Goal: Task Accomplishment & Management: Complete application form

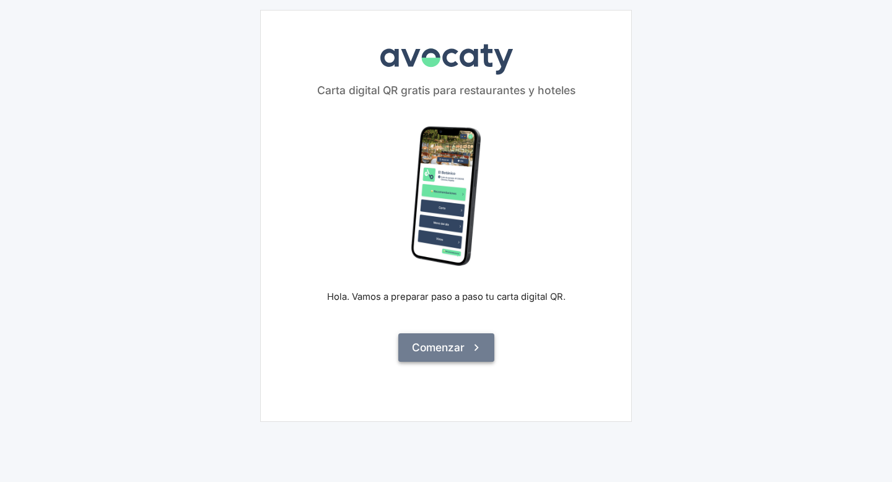
click at [470, 344] on icon "submit" at bounding box center [476, 348] width 14 height 14
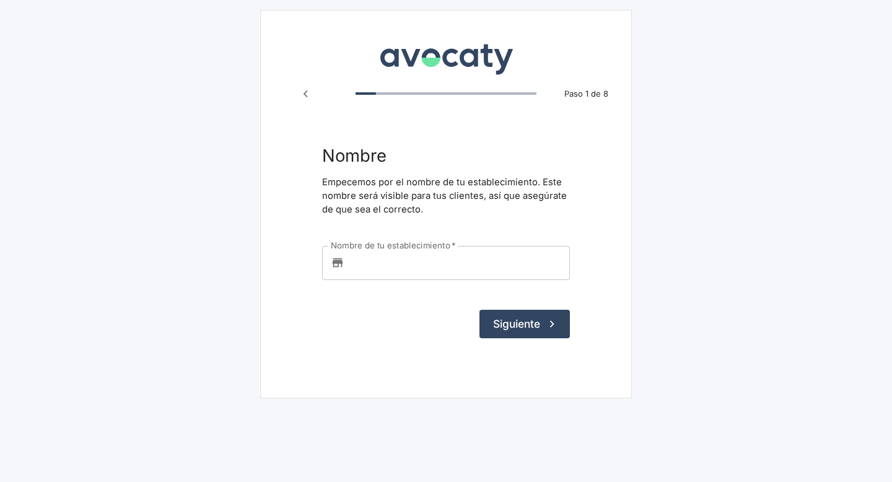
click at [364, 263] on input "Nombre de tu establecimiento   *" at bounding box center [459, 262] width 220 height 33
type input "a"
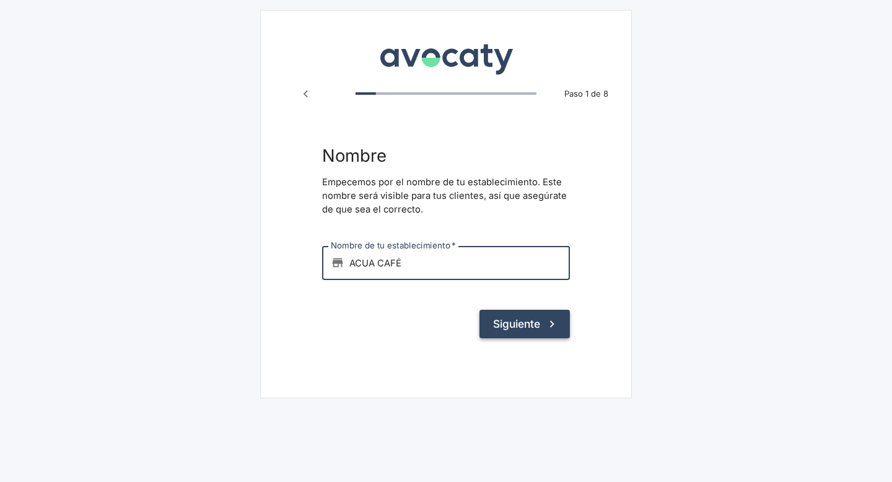
type input "ACUA CAFÉ"
click at [512, 321] on button "Siguiente" at bounding box center [524, 324] width 90 height 28
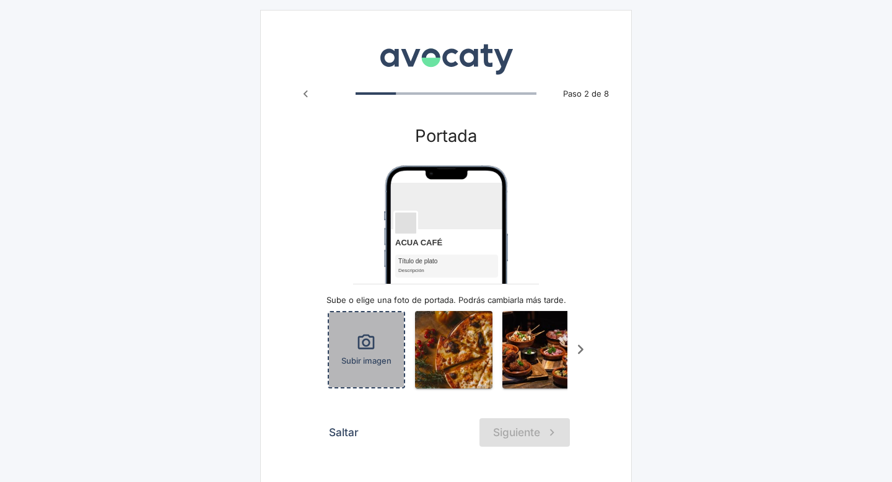
click at [372, 344] on icon "button" at bounding box center [366, 343] width 20 height 20
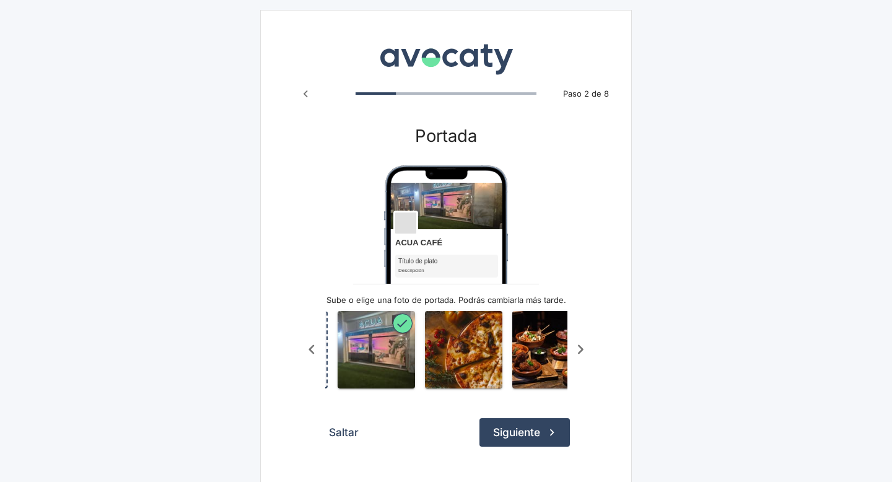
scroll to position [0, 81]
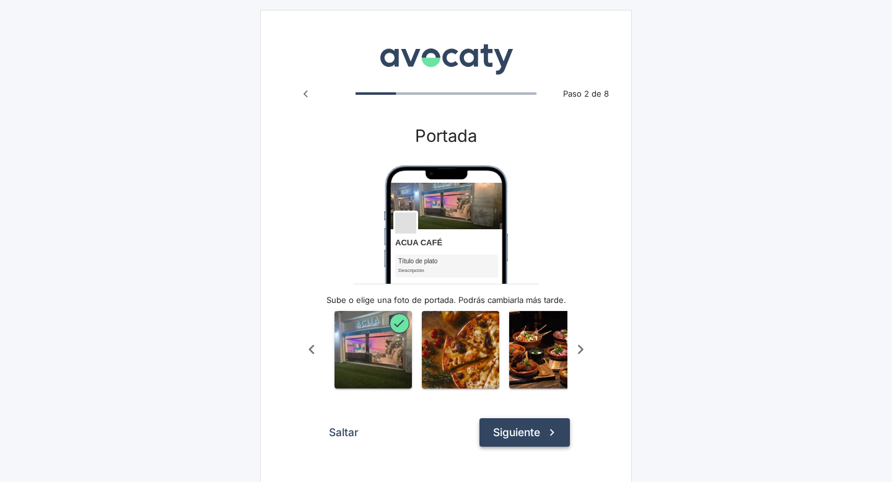
click at [523, 429] on button "Siguiente" at bounding box center [524, 432] width 90 height 28
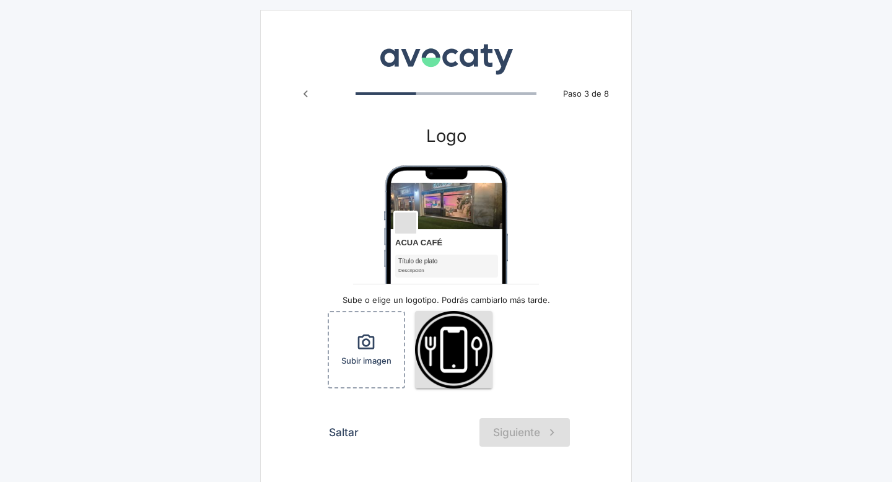
drag, startPoint x: 479, startPoint y: 208, endPoint x: 479, endPoint y: 217, distance: 8.7
click at [479, 217] on img "Vista previa" at bounding box center [446, 290] width 124 height 251
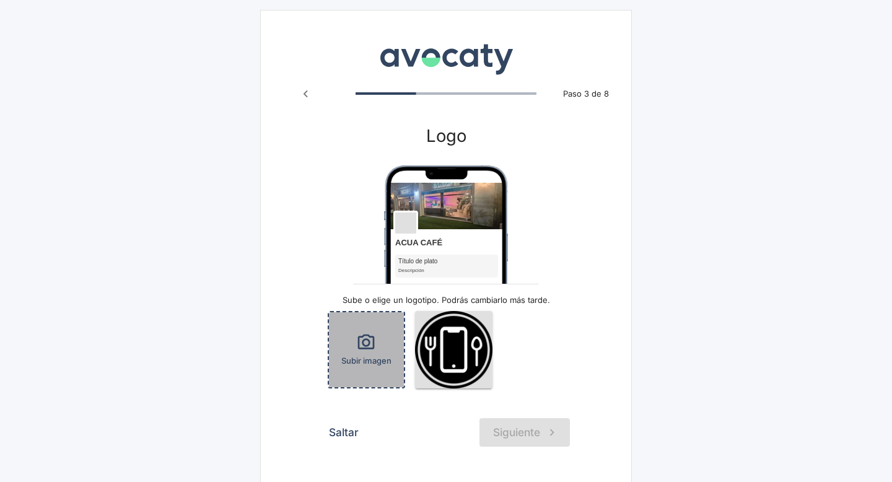
click at [369, 344] on icon "button" at bounding box center [366, 341] width 17 height 15
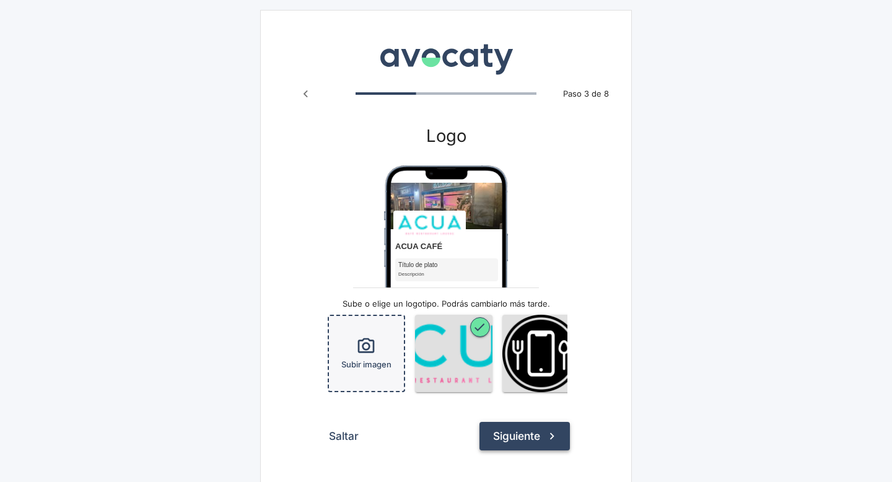
click at [526, 439] on button "Siguiente" at bounding box center [524, 436] width 90 height 28
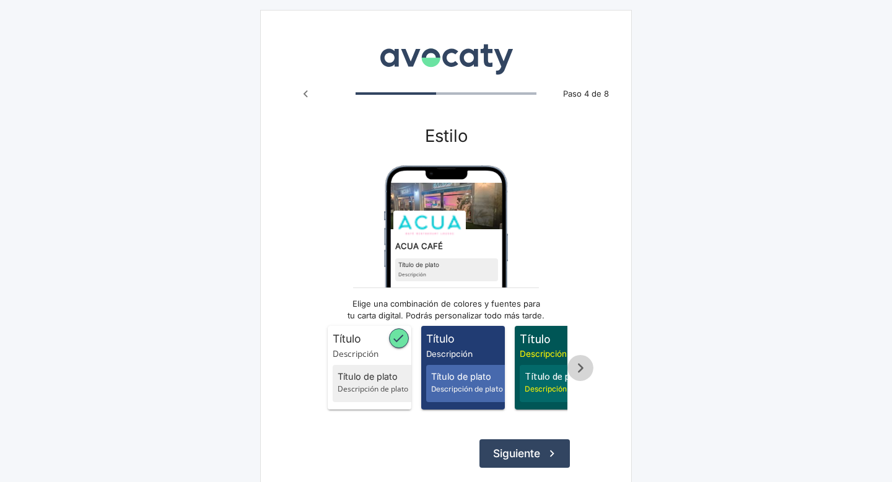
click at [578, 365] on icon "Scroll a la derecha" at bounding box center [581, 367] width 6 height 9
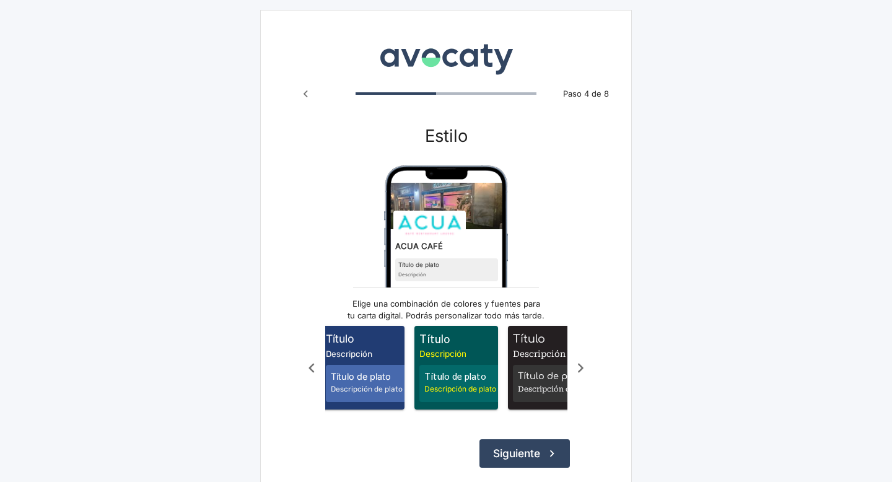
scroll to position [0, 124]
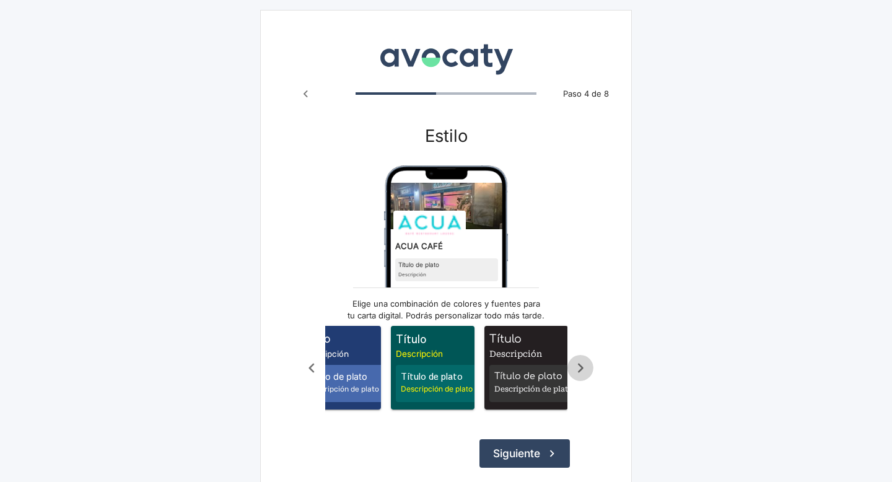
click at [580, 365] on icon "Scroll a la derecha" at bounding box center [581, 367] width 6 height 9
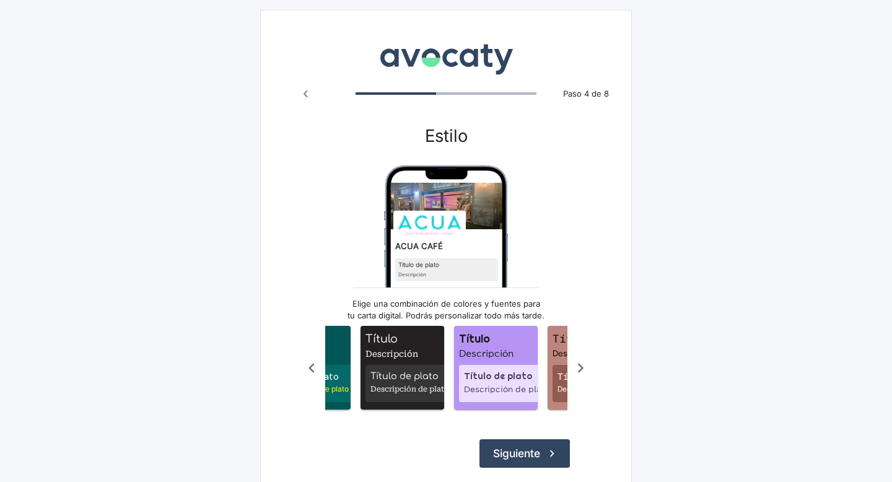
click at [580, 365] on icon "Scroll a la derecha" at bounding box center [581, 367] width 6 height 9
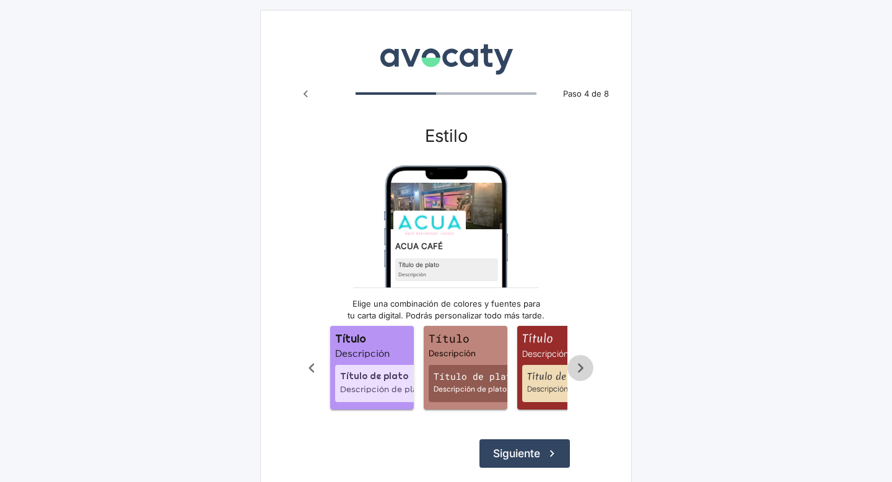
click at [580, 364] on icon "Scroll a la derecha" at bounding box center [580, 368] width 20 height 20
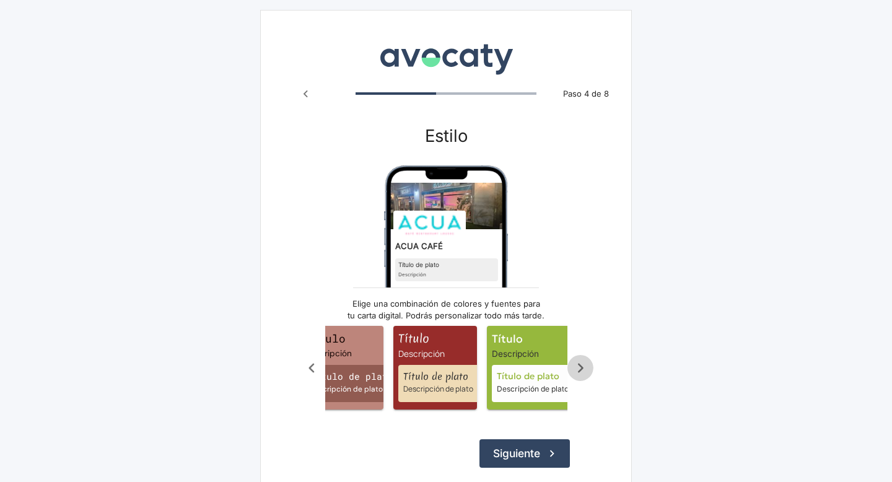
click at [580, 363] on icon "Scroll a la derecha" at bounding box center [580, 368] width 20 height 20
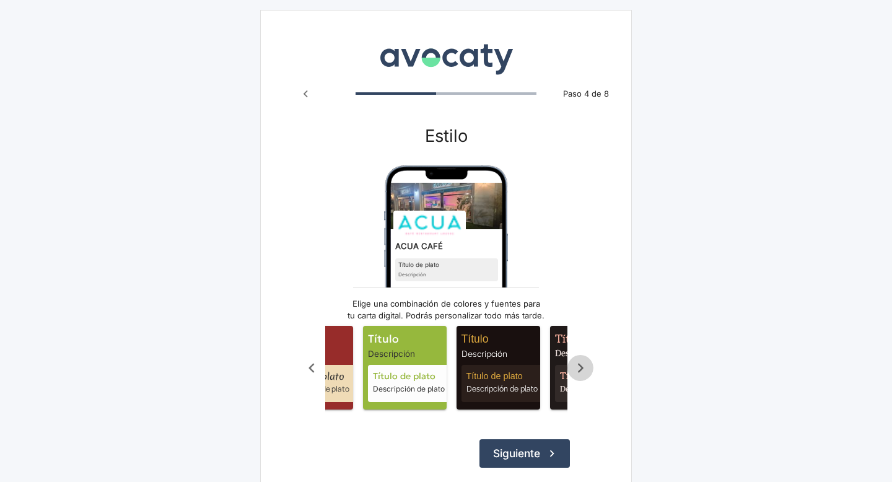
click at [580, 362] on icon "Scroll a la derecha" at bounding box center [580, 368] width 20 height 20
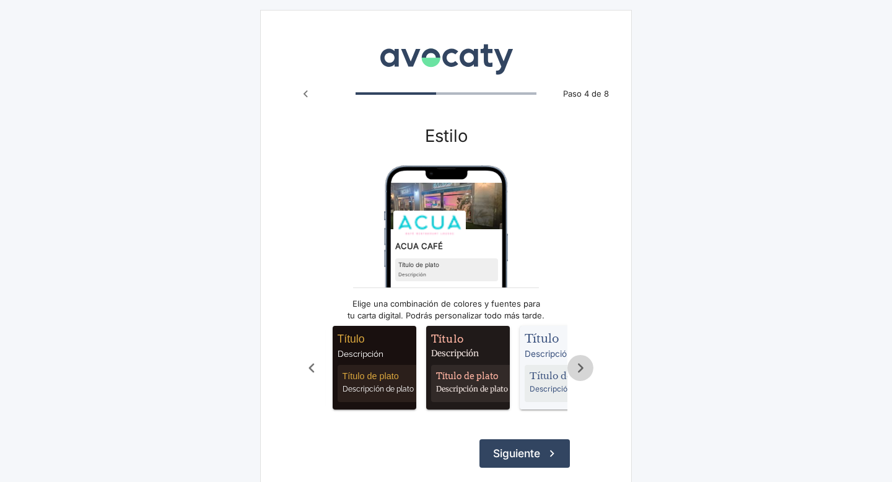
click at [580, 360] on icon "Scroll a la derecha" at bounding box center [580, 368] width 20 height 20
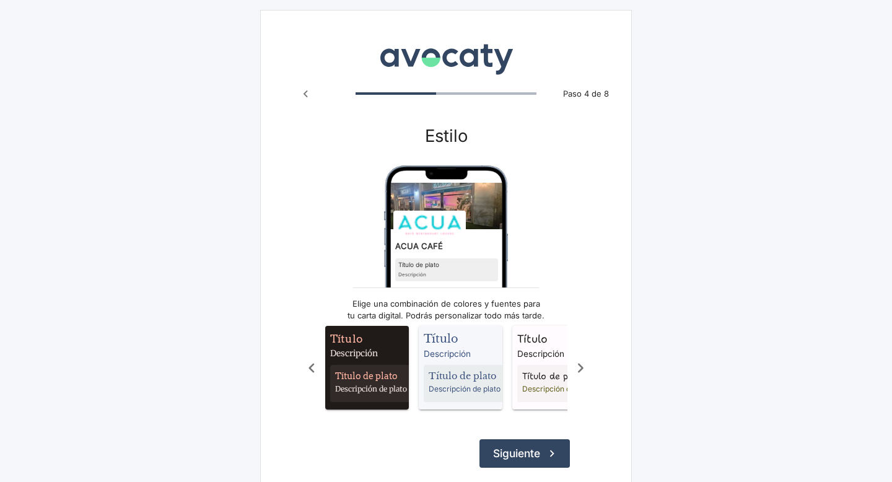
scroll to position [0, 867]
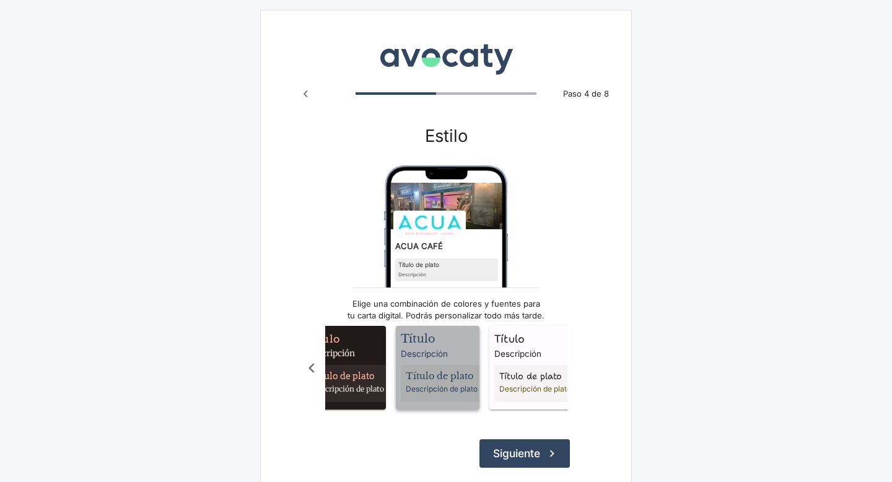
click at [432, 348] on span "Descripción" at bounding box center [440, 353] width 79 height 12
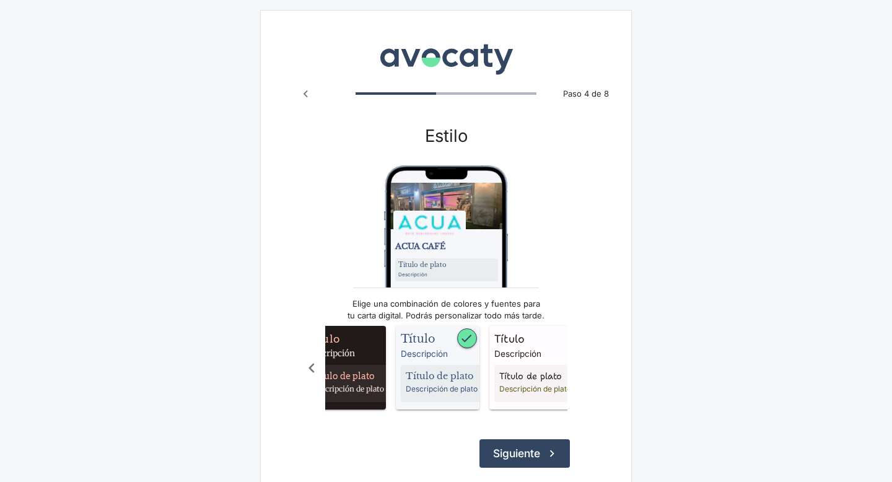
click at [310, 364] on icon "Scroll a la izquierda" at bounding box center [312, 368] width 20 height 20
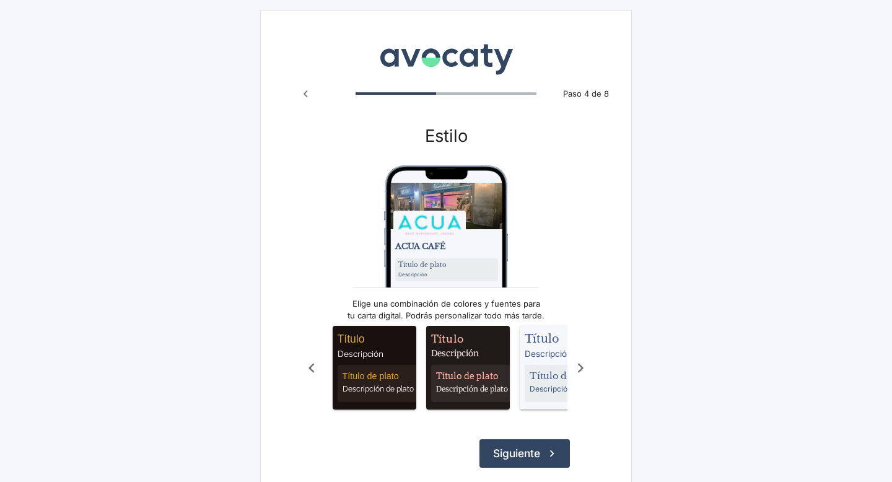
click at [310, 364] on icon "Scroll a la izquierda" at bounding box center [312, 368] width 20 height 20
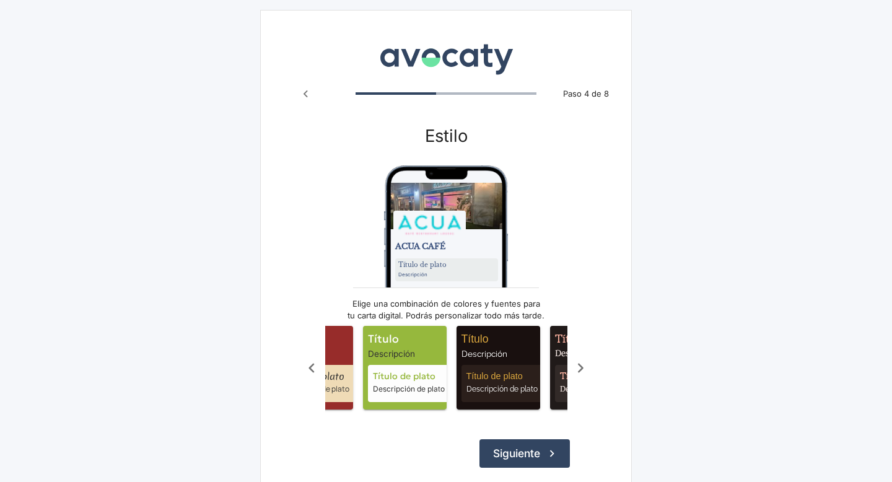
click at [310, 364] on icon "Scroll a la izquierda" at bounding box center [312, 368] width 20 height 20
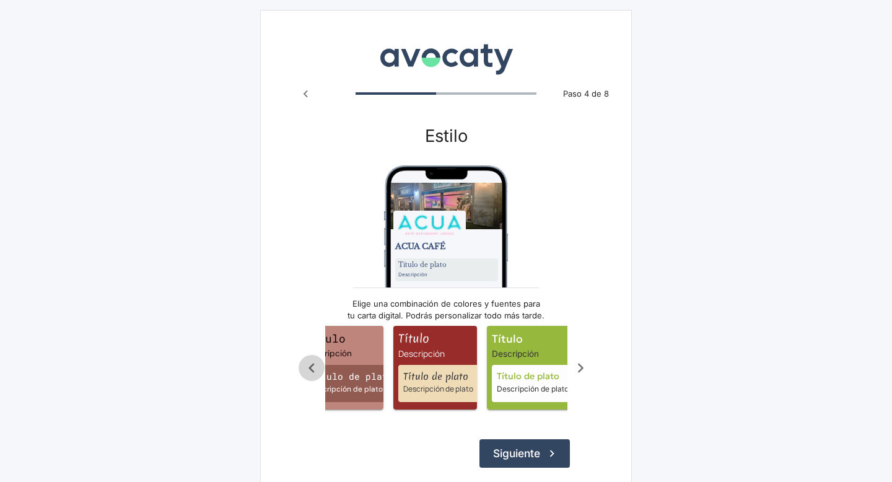
click at [310, 364] on icon "Scroll a la izquierda" at bounding box center [312, 368] width 20 height 20
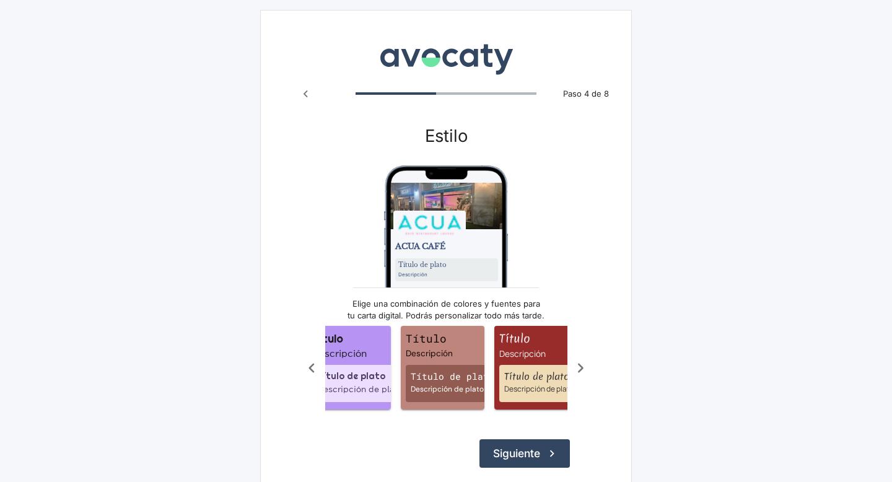
scroll to position [0, 372]
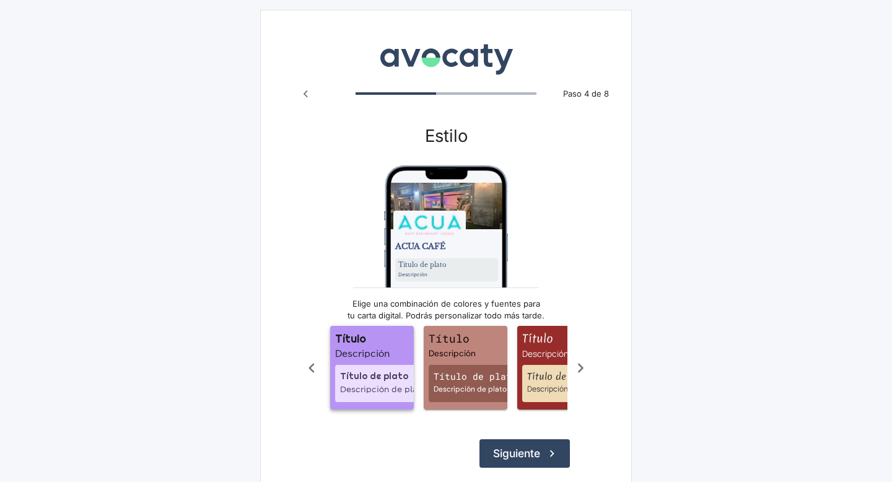
click at [355, 364] on span "Título Descripción Título de plato Descripción de plato" at bounding box center [372, 368] width 84 height 84
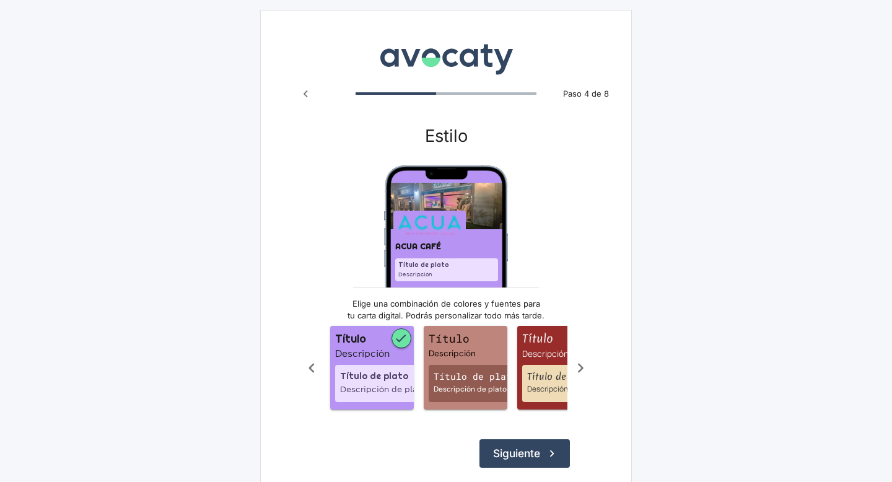
click at [311, 366] on icon "Scroll a la izquierda" at bounding box center [312, 367] width 6 height 9
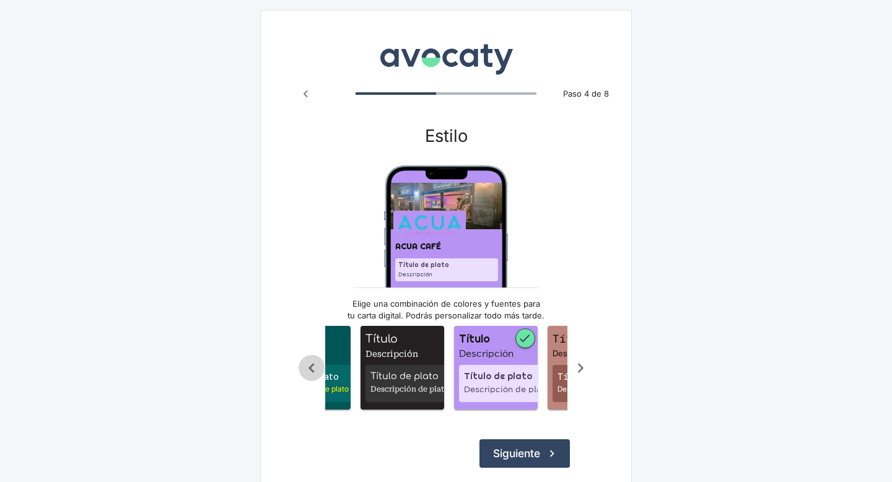
click at [311, 366] on icon "Scroll a la izquierda" at bounding box center [312, 367] width 6 height 9
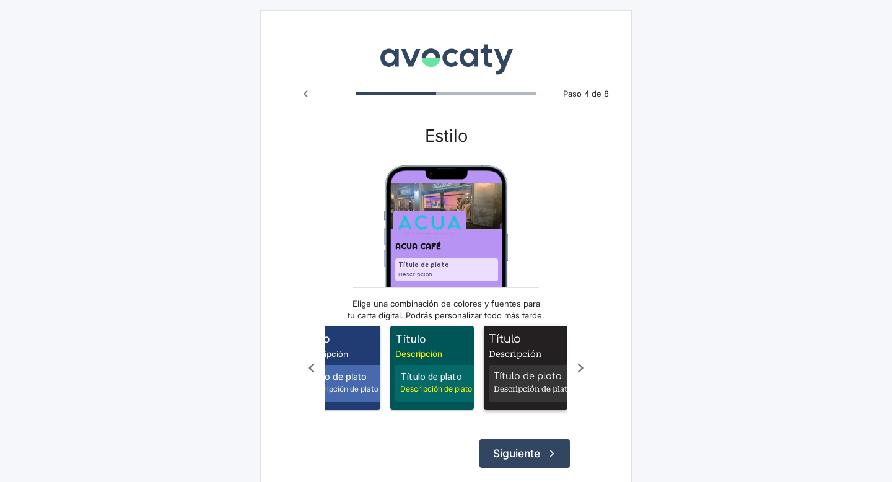
scroll to position [0, 124]
click at [522, 355] on span "Descripción" at bounding box center [528, 353] width 79 height 12
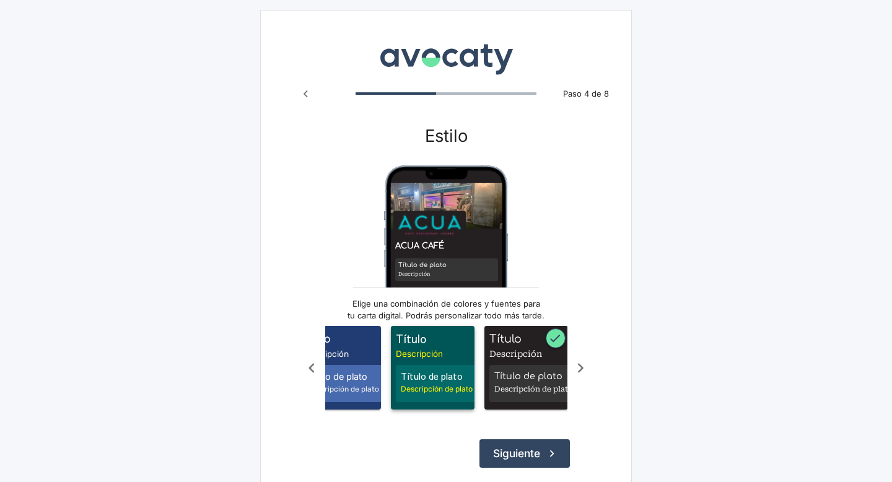
click at [427, 363] on span "Título Descripción Título de plato Descripción de plato" at bounding box center [433, 368] width 84 height 84
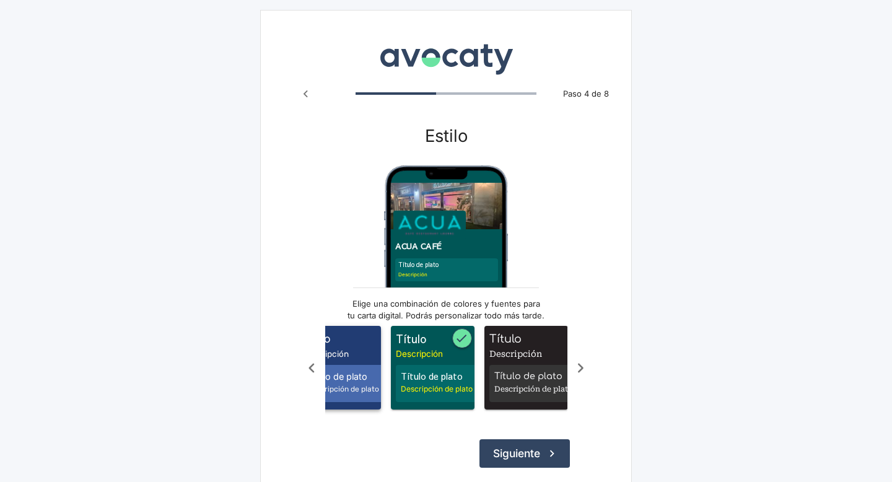
click at [362, 370] on span "Título de plato" at bounding box center [345, 377] width 77 height 14
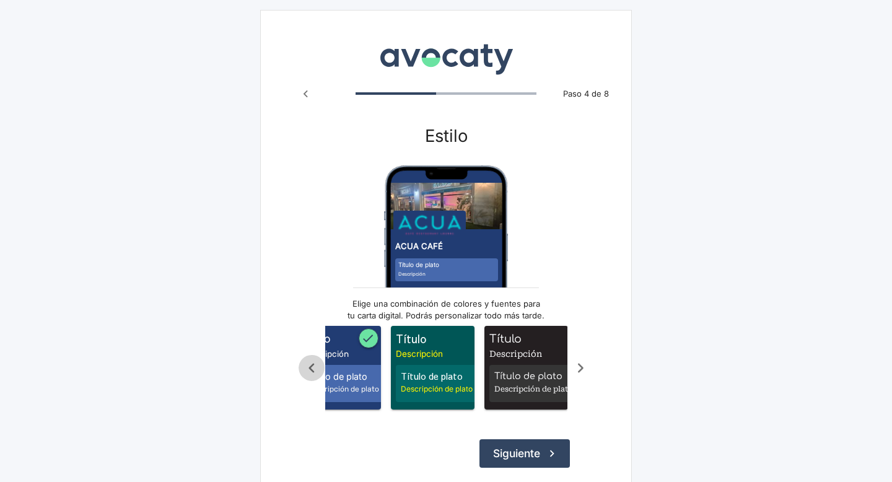
click at [310, 367] on icon "Scroll a la izquierda" at bounding box center [312, 367] width 6 height 9
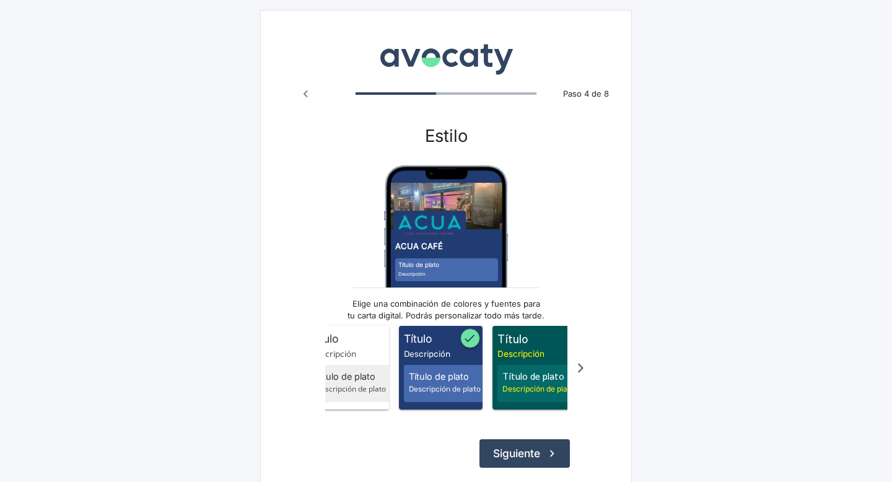
scroll to position [0, 0]
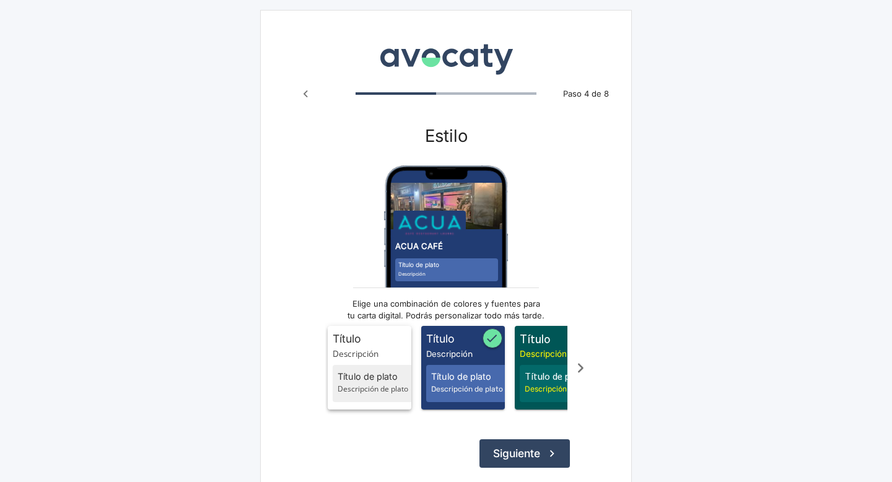
click at [388, 365] on div "Título de plato Descripción de plato" at bounding box center [376, 383] width 87 height 37
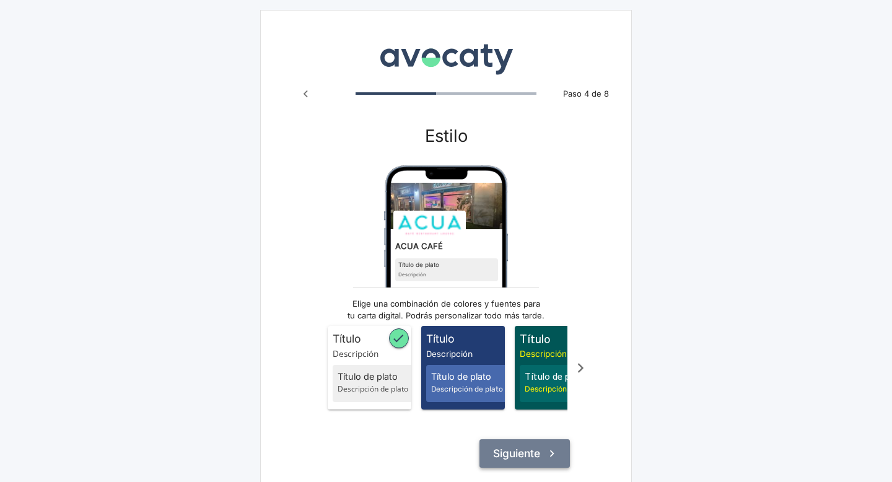
click at [537, 451] on button "Siguiente" at bounding box center [524, 453] width 90 height 28
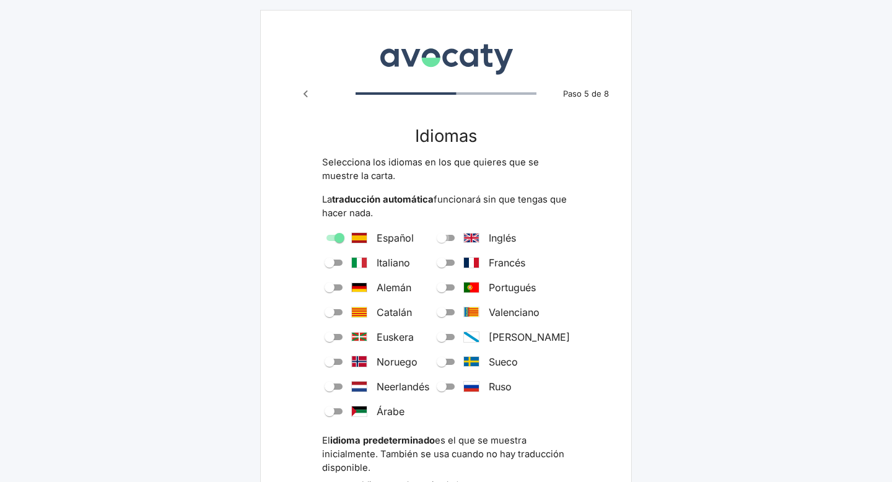
click at [463, 234] on input "Inglés" at bounding box center [441, 237] width 45 height 15
checkbox input "true"
click at [464, 261] on input "Francés" at bounding box center [441, 262] width 45 height 15
checkbox input "true"
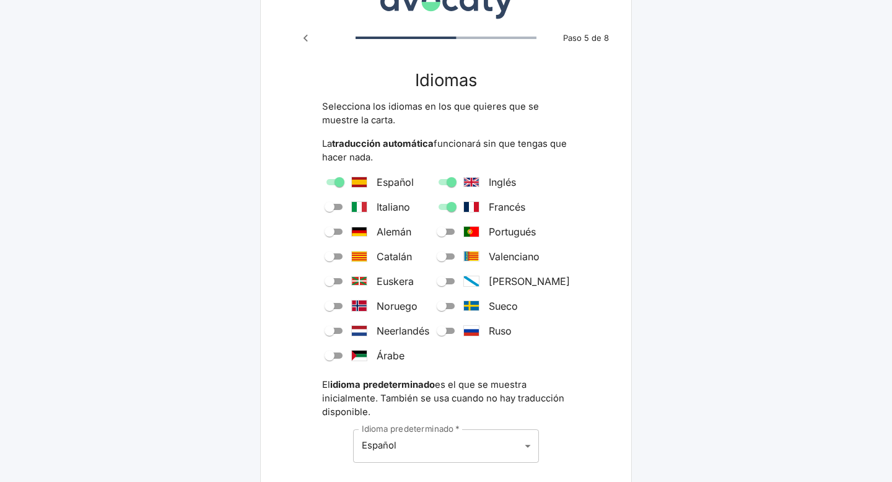
scroll to position [60, 0]
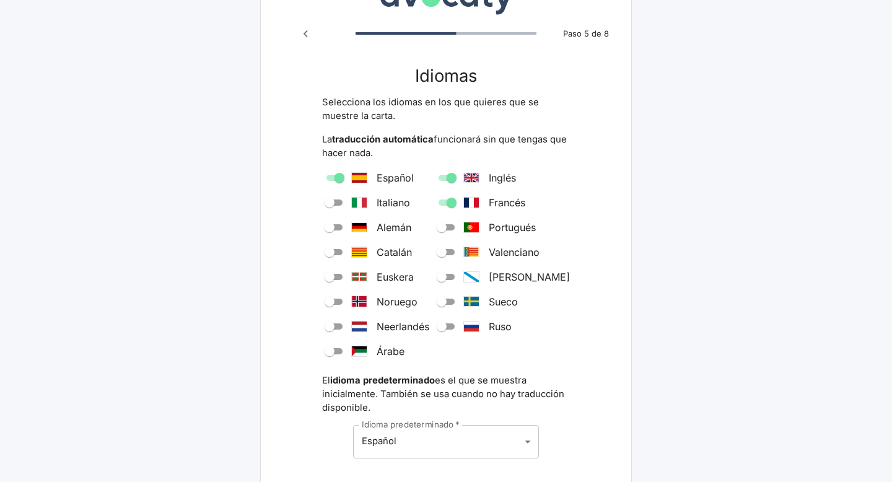
click at [339, 349] on input "Árabe" at bounding box center [329, 351] width 45 height 15
checkbox input "true"
click at [464, 325] on input "Ruso" at bounding box center [441, 326] width 45 height 15
checkbox input "true"
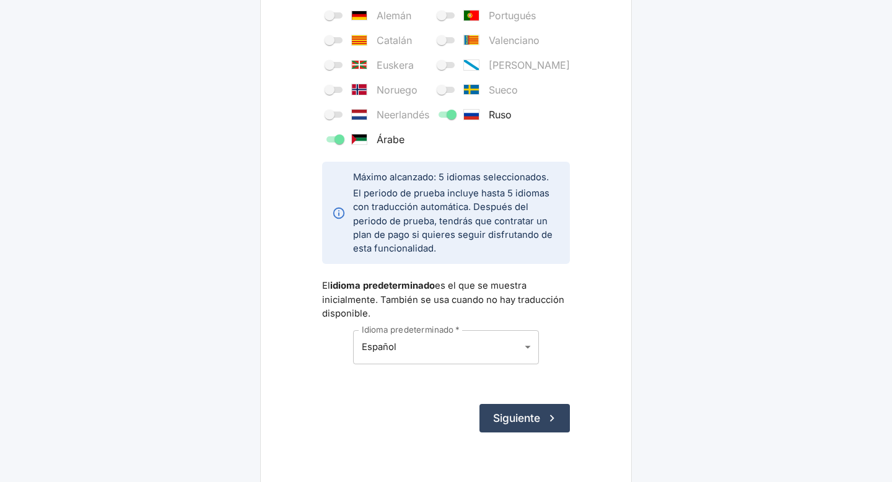
scroll to position [284, 0]
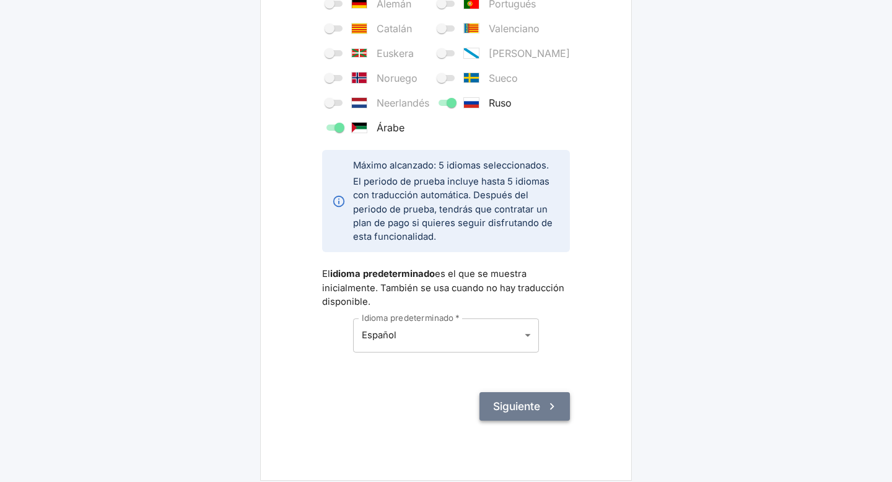
click at [534, 405] on button "Siguiente" at bounding box center [524, 406] width 90 height 28
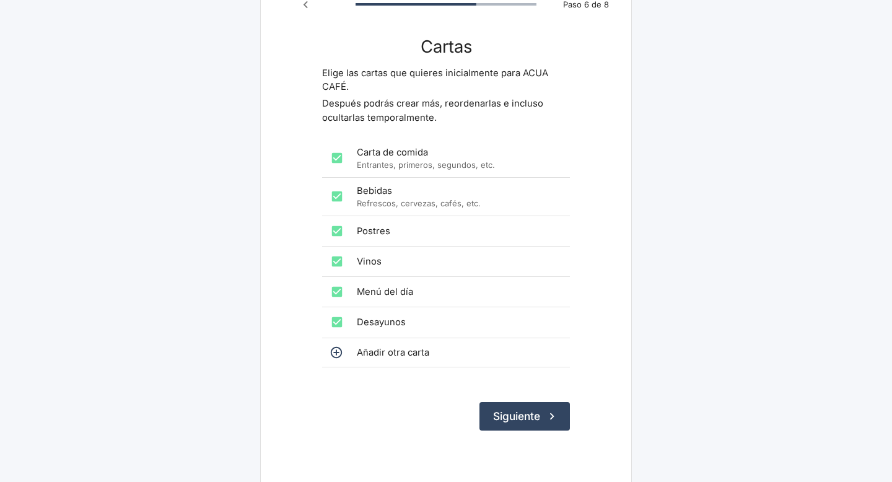
scroll to position [87, 0]
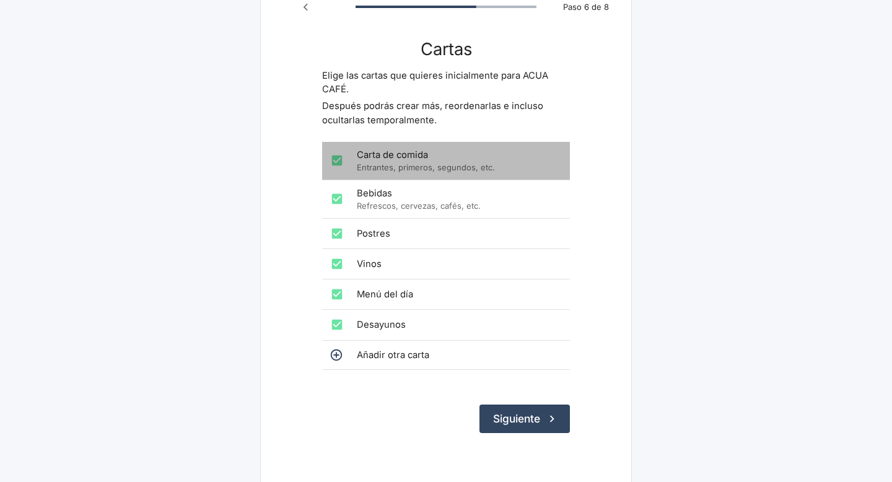
click at [399, 160] on span "Carta de comida" at bounding box center [458, 155] width 203 height 14
click at [392, 162] on p "Entrantes, primeros, segundos, etc." at bounding box center [458, 168] width 203 height 12
checkbox input "true"
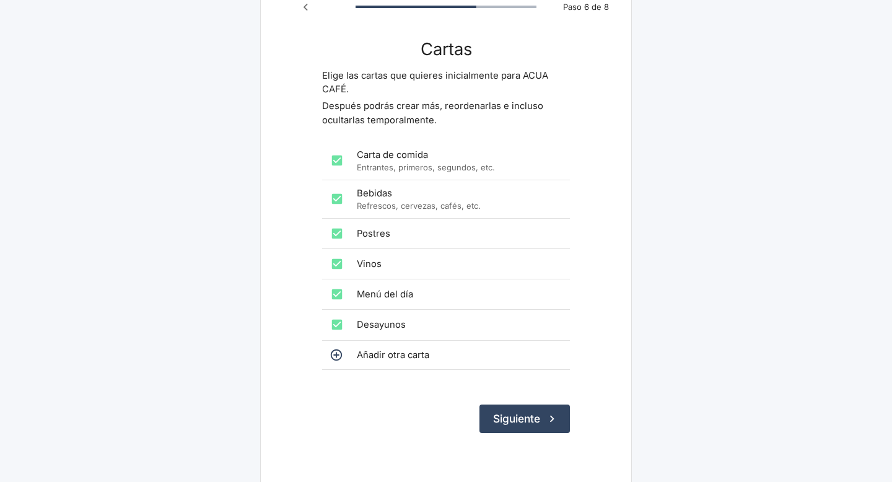
click at [337, 297] on input "checkbox" at bounding box center [337, 294] width 25 height 25
checkbox input "false"
click at [535, 417] on button "Siguiente" at bounding box center [524, 418] width 90 height 28
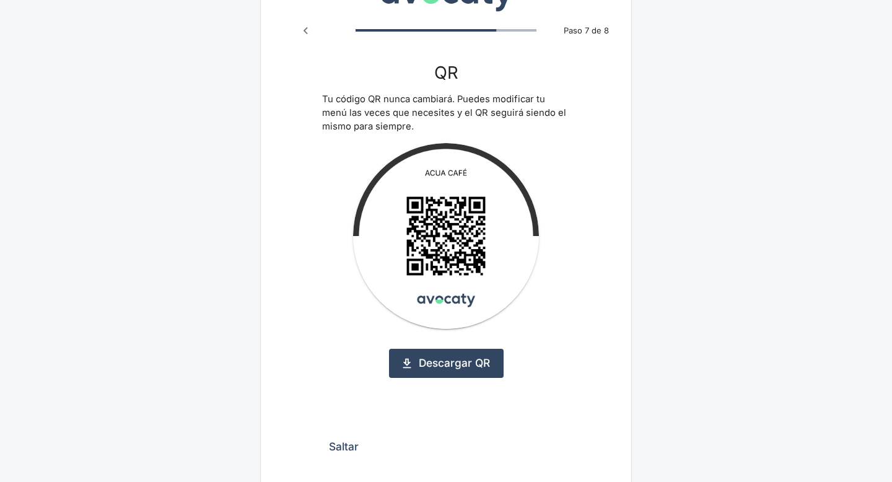
scroll to position [63, 0]
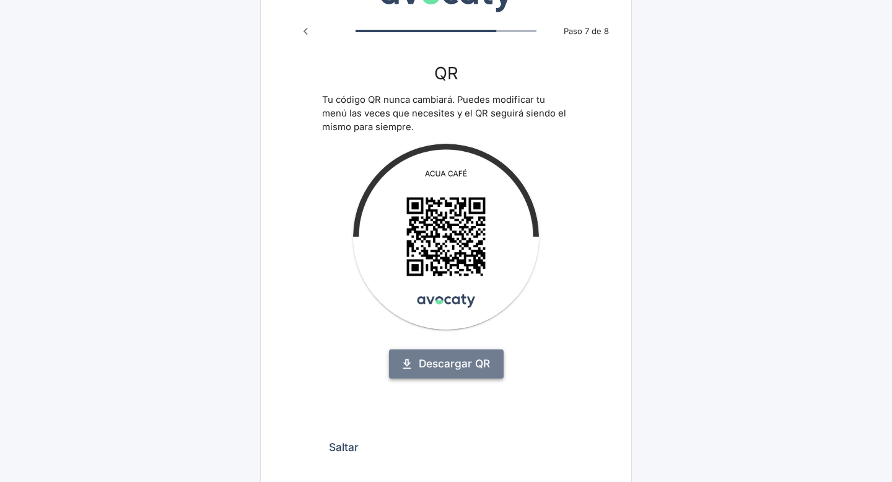
click at [467, 362] on link "Descargar QR" at bounding box center [446, 363] width 115 height 28
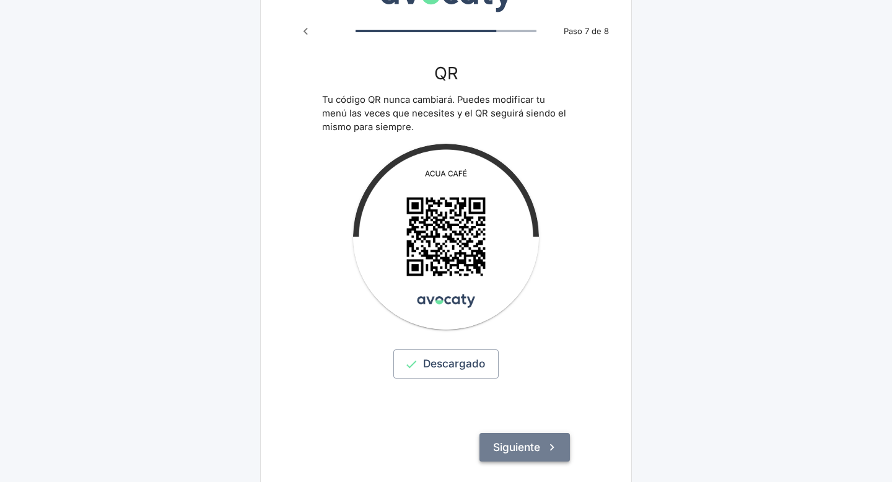
click at [515, 445] on button "Siguiente" at bounding box center [524, 447] width 90 height 28
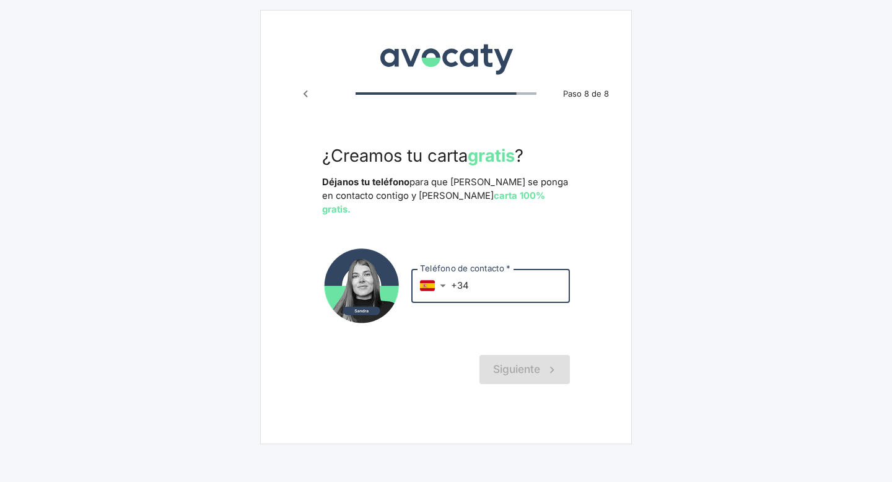
click at [495, 270] on input "+34" at bounding box center [510, 285] width 119 height 33
type input "+34 649 874 615"
click at [520, 355] on button "Siguiente" at bounding box center [524, 369] width 90 height 28
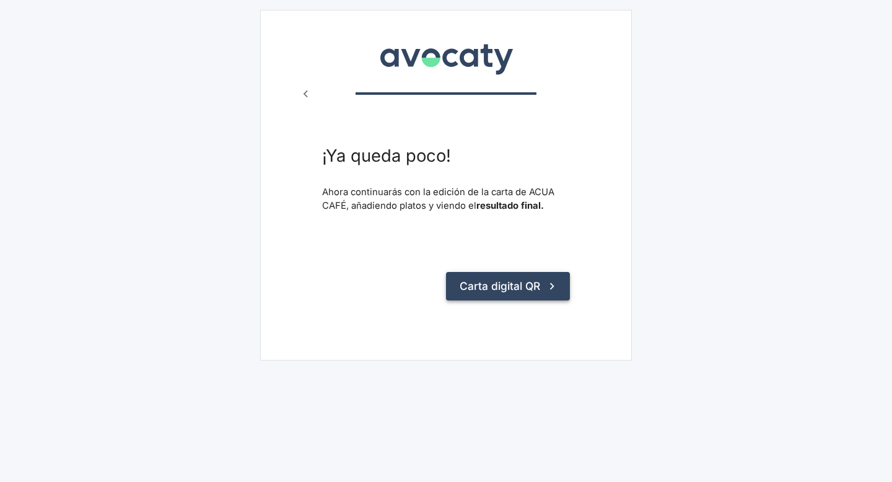
click at [523, 290] on button "Carta digital QR" at bounding box center [508, 286] width 124 height 28
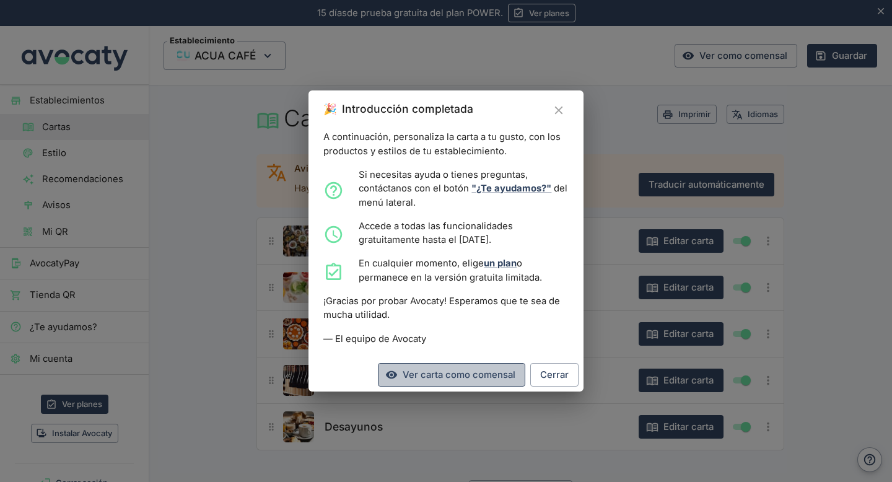
click at [466, 371] on link "Ver carta como comensal" at bounding box center [451, 375] width 147 height 24
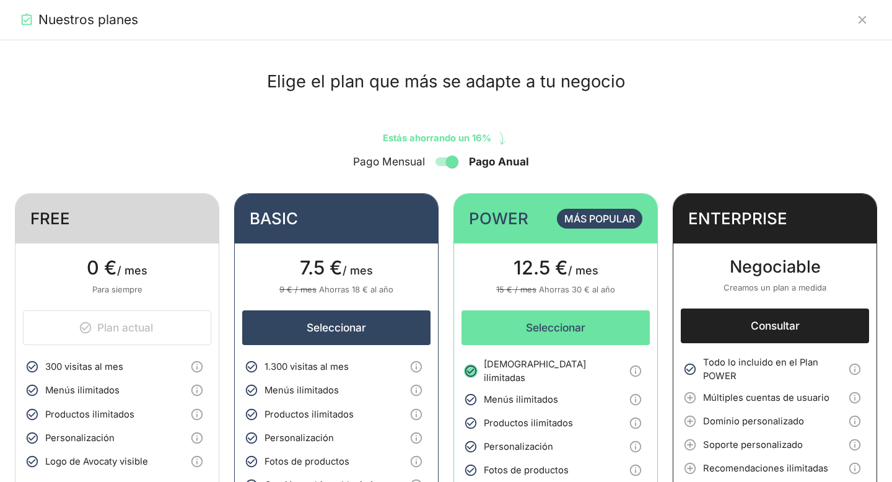
click at [150, 96] on div "Elige el plan que más se adapte a tu negocio Estás ahorrando un 16% Pago Mensua…" at bounding box center [446, 459] width 892 height 839
click at [210, 117] on div "Elige el plan que más se adapte a tu negocio Estás ahorrando un 16% Pago Mensua…" at bounding box center [446, 459] width 892 height 839
